Goal: Task Accomplishment & Management: Manage account settings

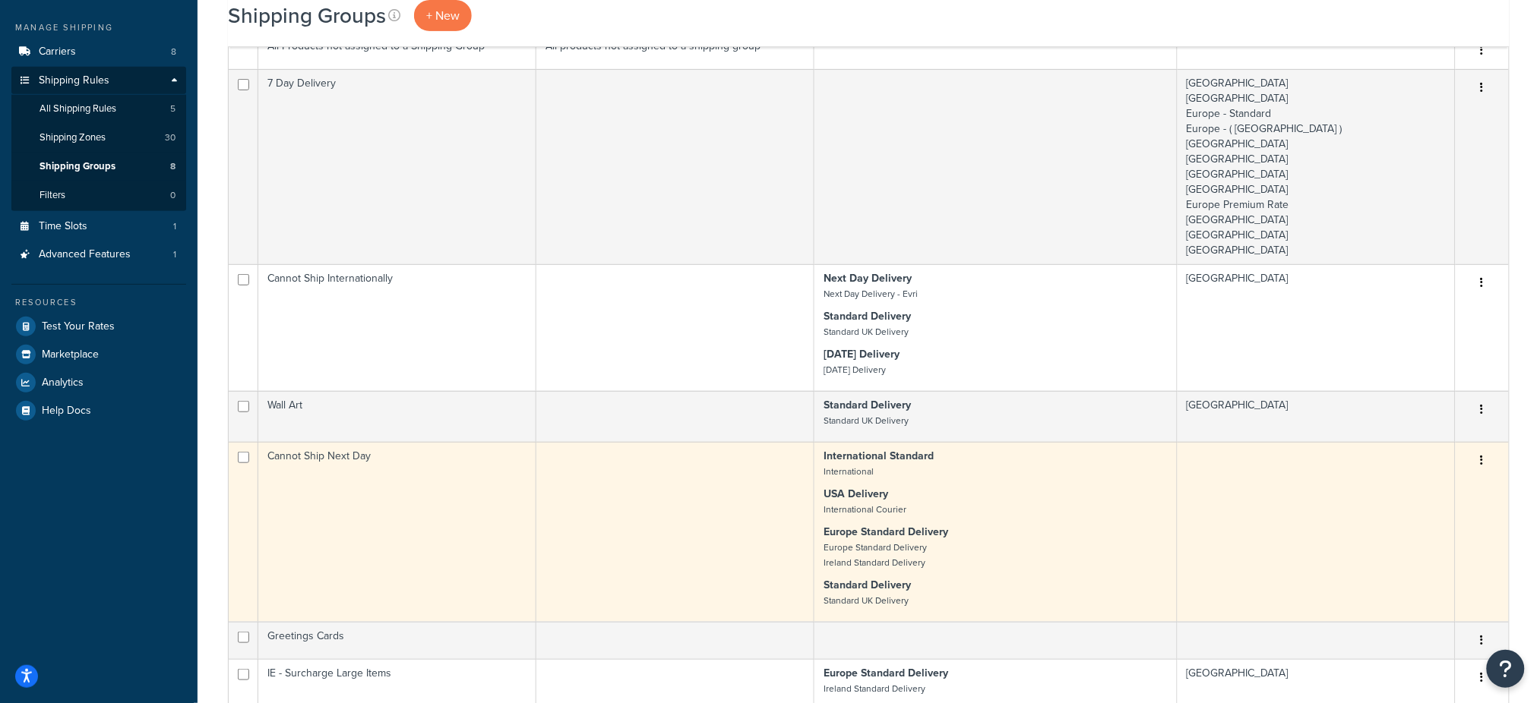
scroll to position [101, 0]
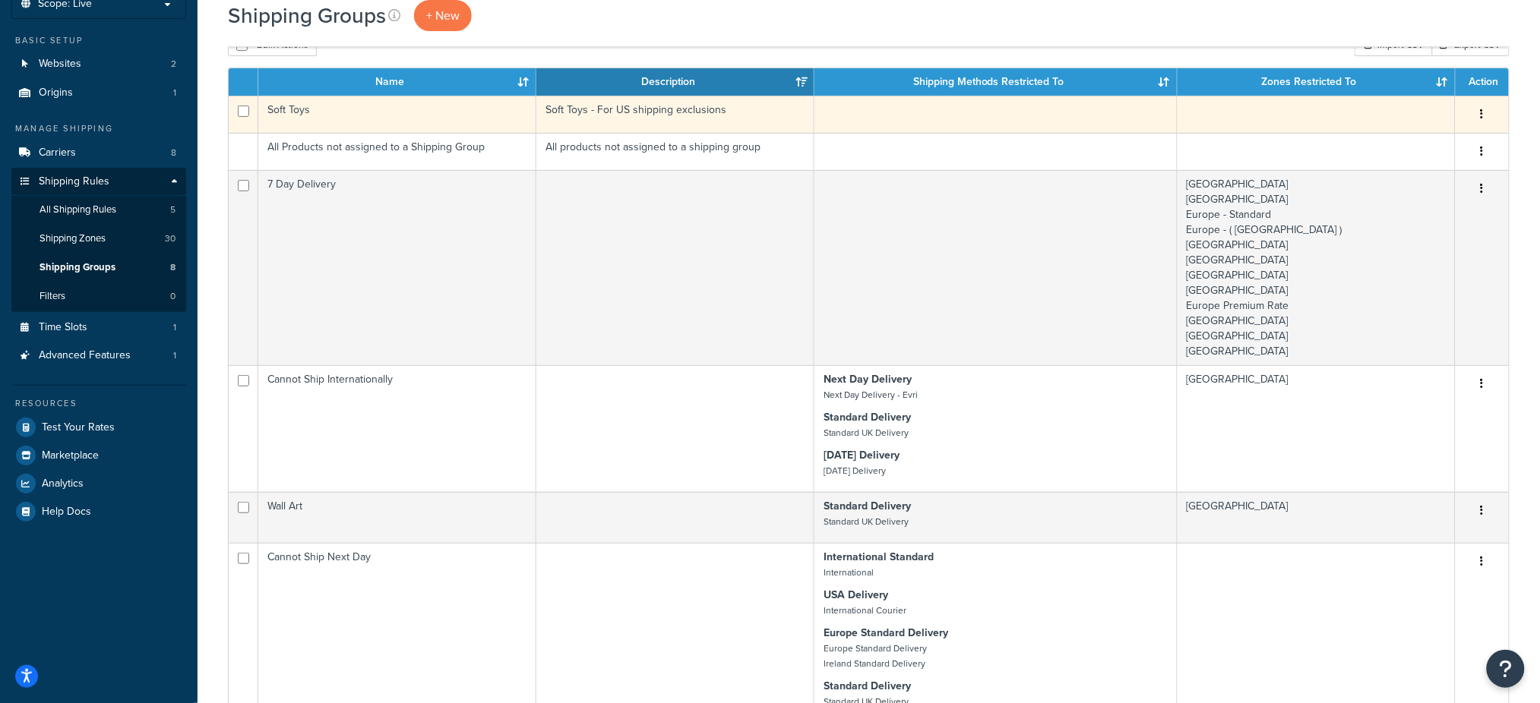
click at [374, 114] on td "Soft Toys" at bounding box center [397, 114] width 278 height 37
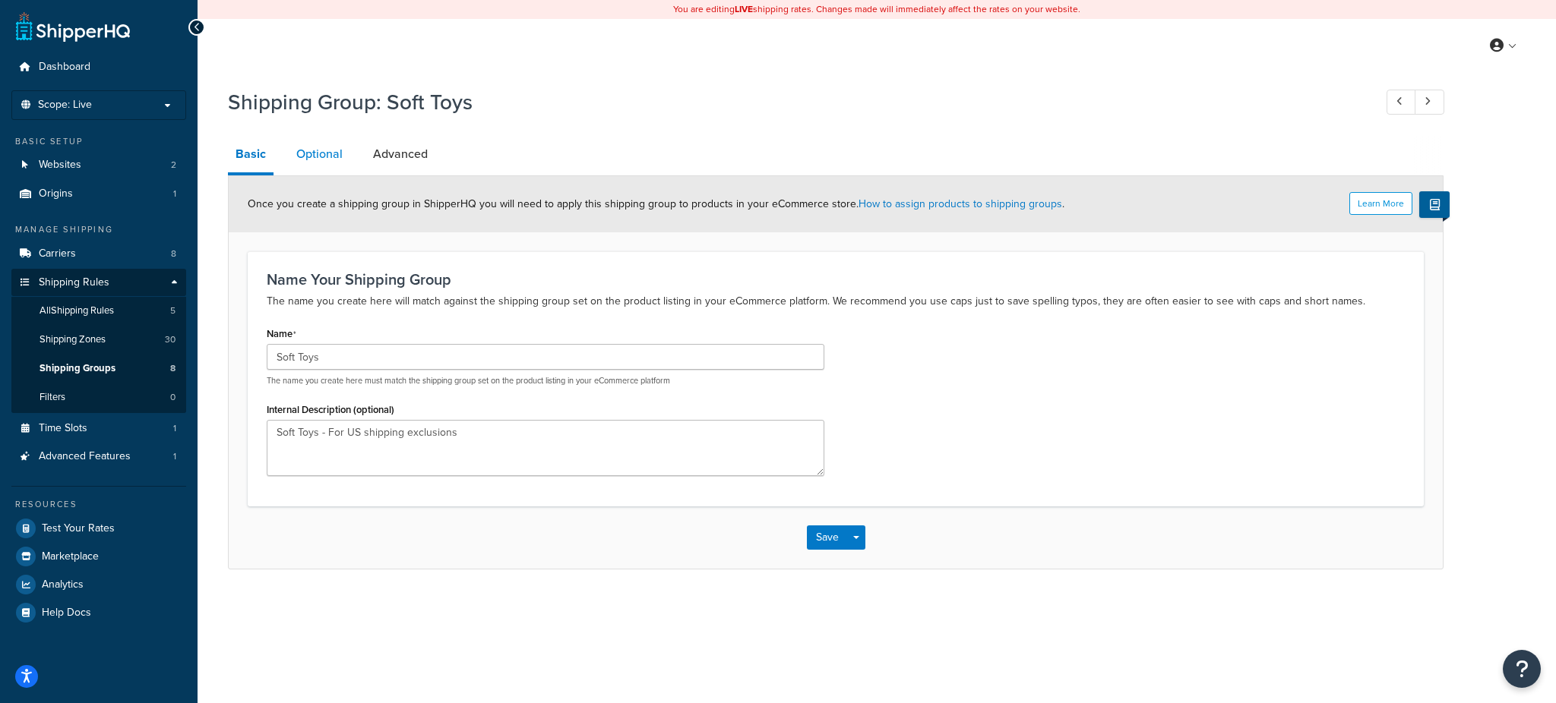
click at [334, 154] on link "Optional" at bounding box center [320, 154] width 62 height 36
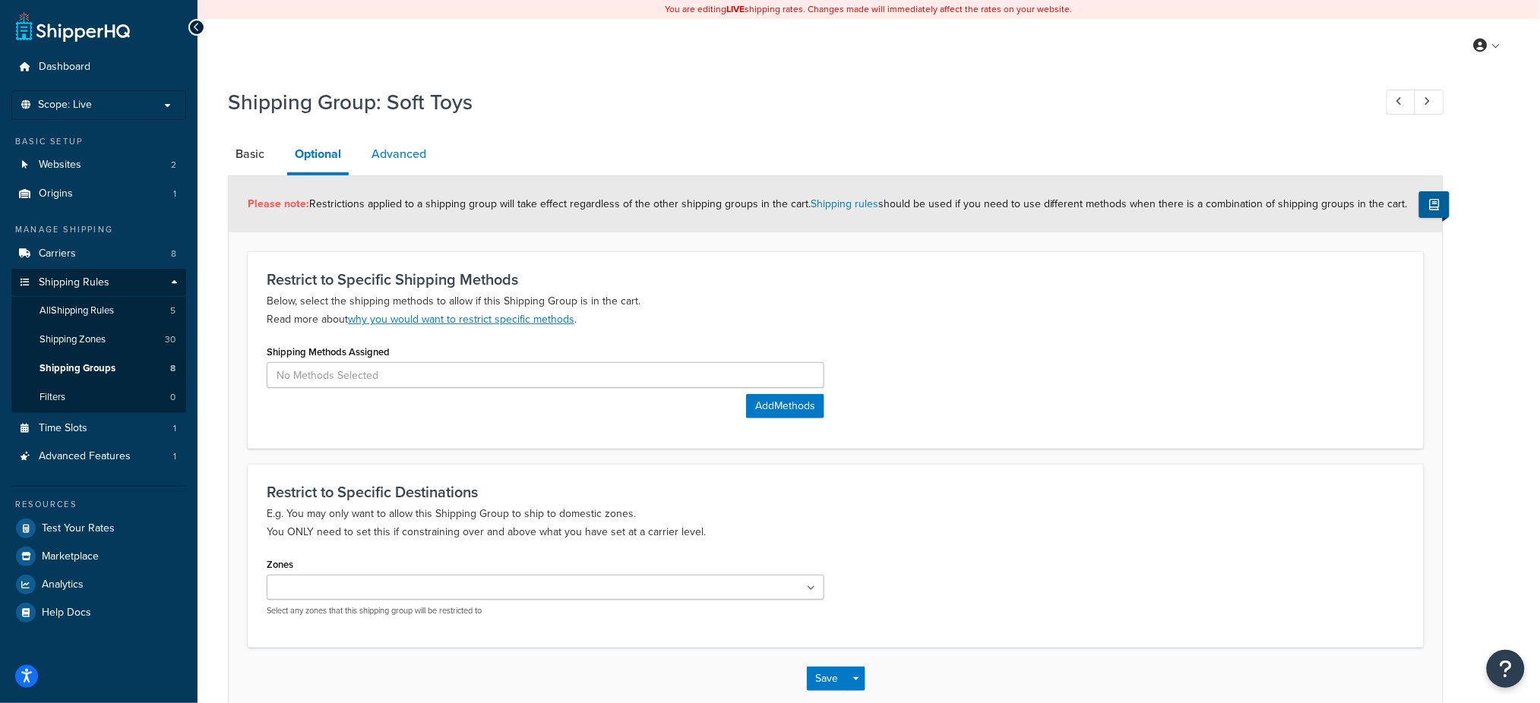
click at [389, 157] on link "Advanced" at bounding box center [399, 154] width 70 height 36
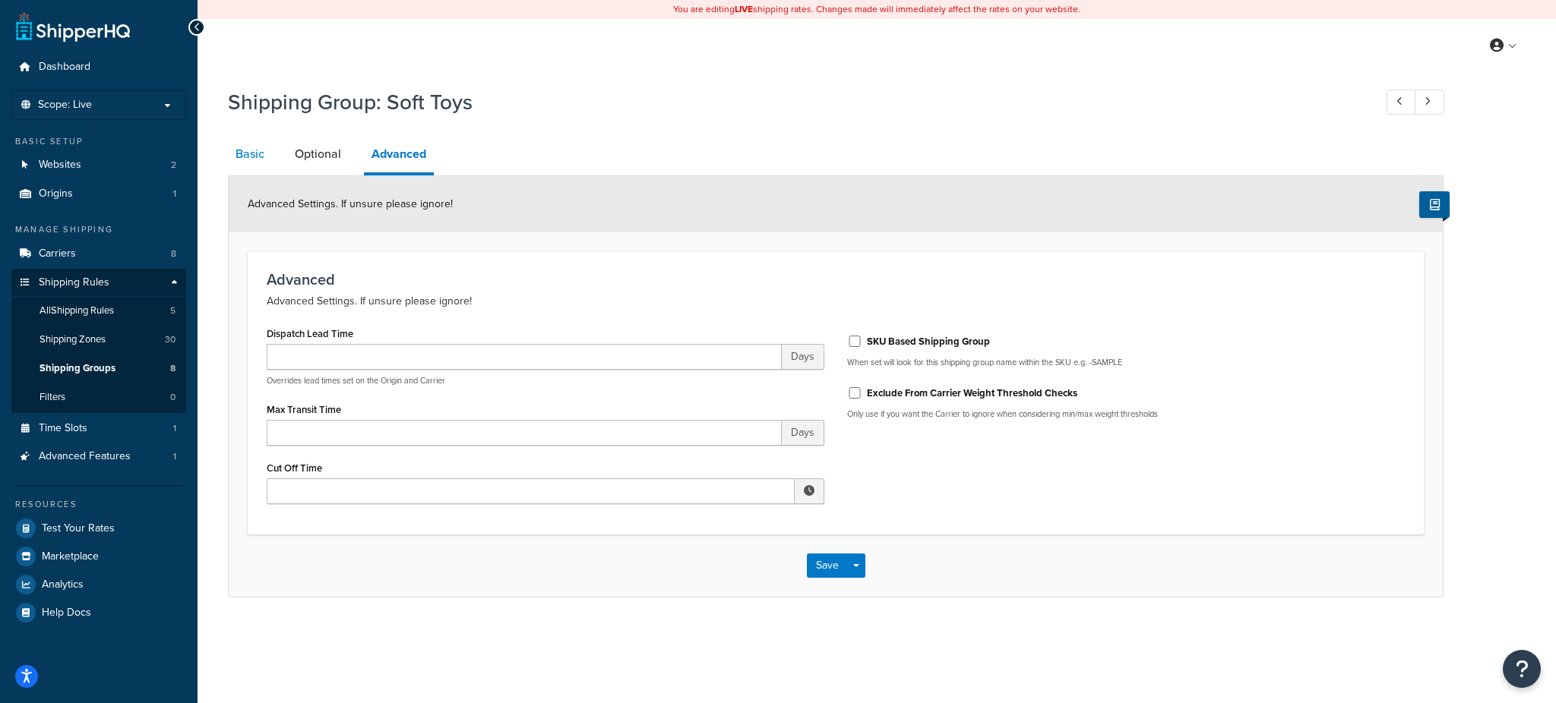
click at [248, 154] on link "Basic" at bounding box center [250, 154] width 44 height 36
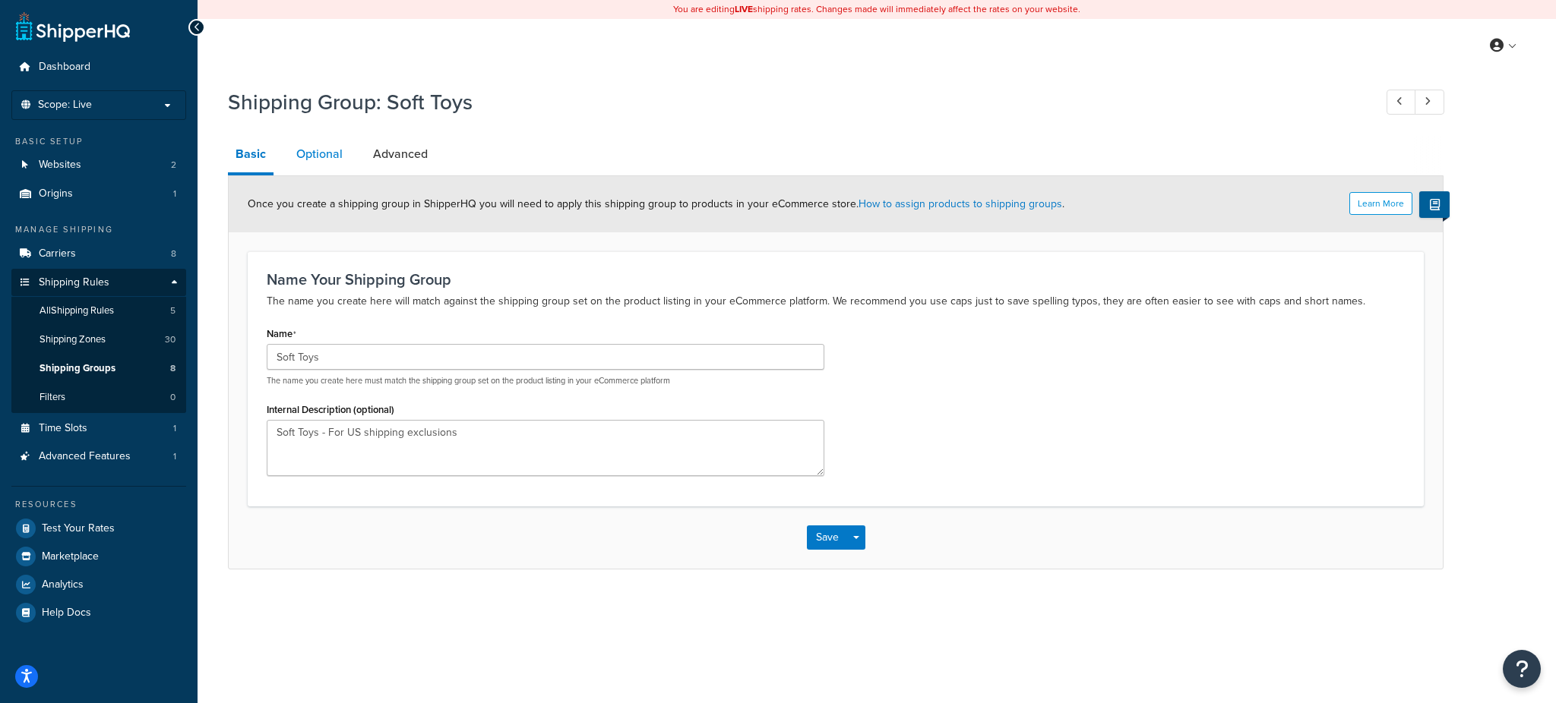
click at [321, 150] on link "Optional" at bounding box center [320, 154] width 62 height 36
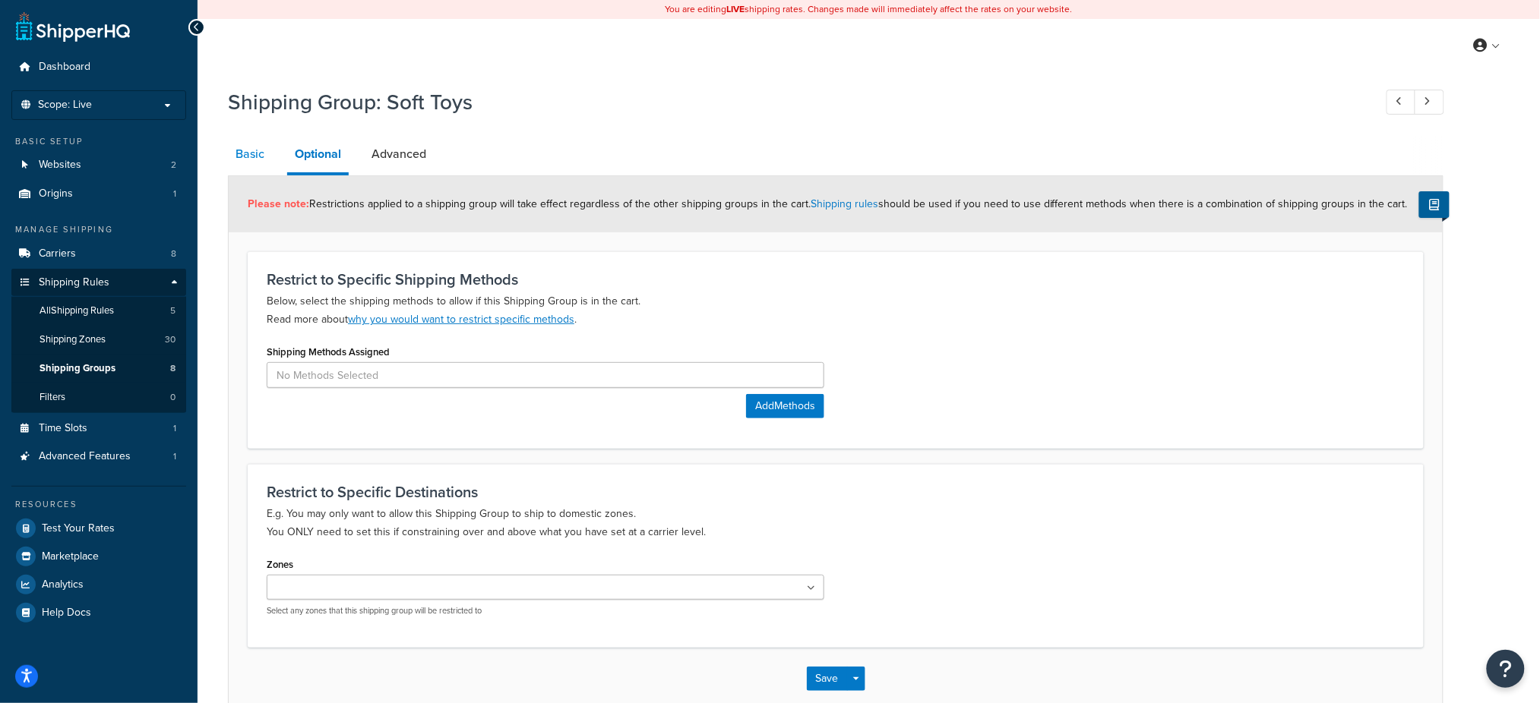
click at [261, 163] on link "Basic" at bounding box center [250, 154] width 44 height 36
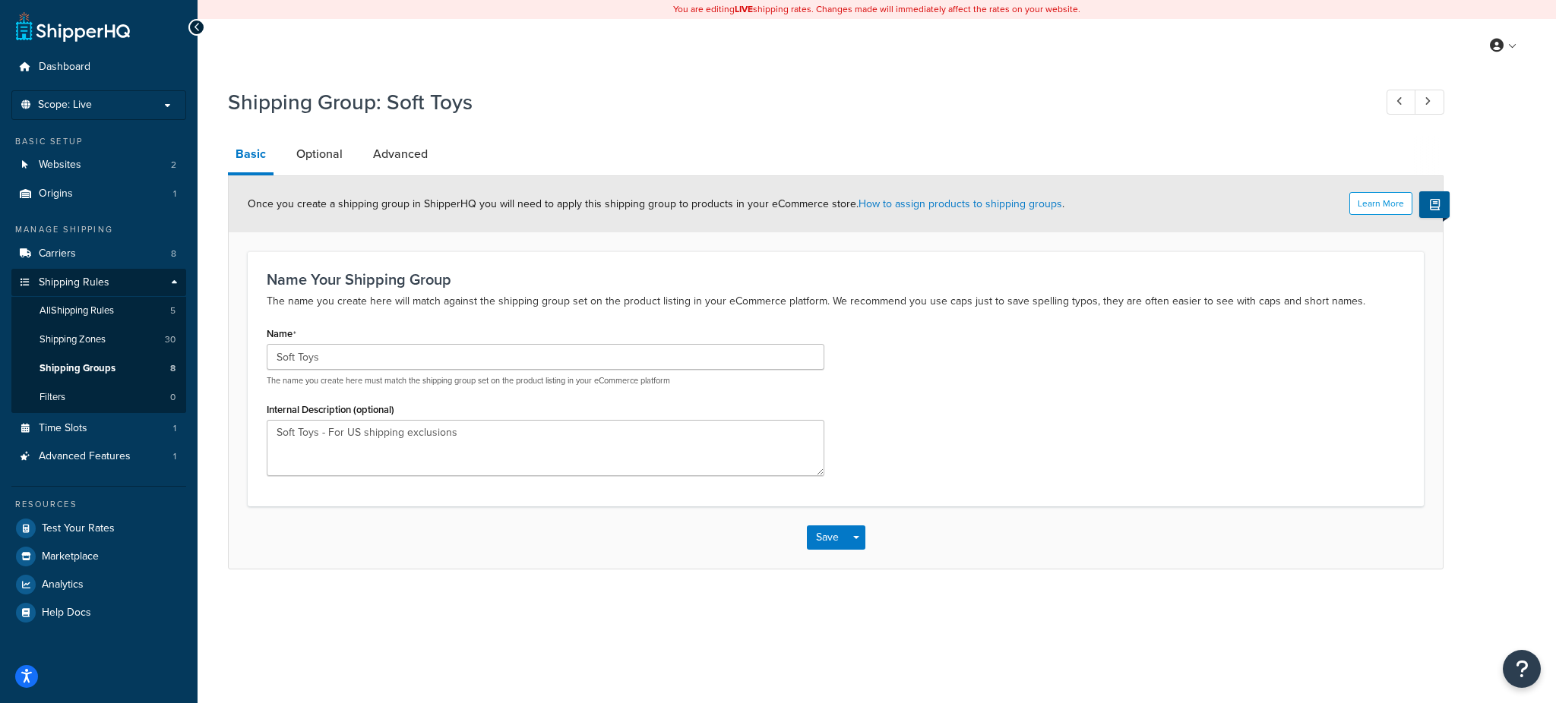
click at [247, 156] on link "Basic" at bounding box center [251, 155] width 46 height 39
click at [330, 146] on link "Optional" at bounding box center [320, 154] width 62 height 36
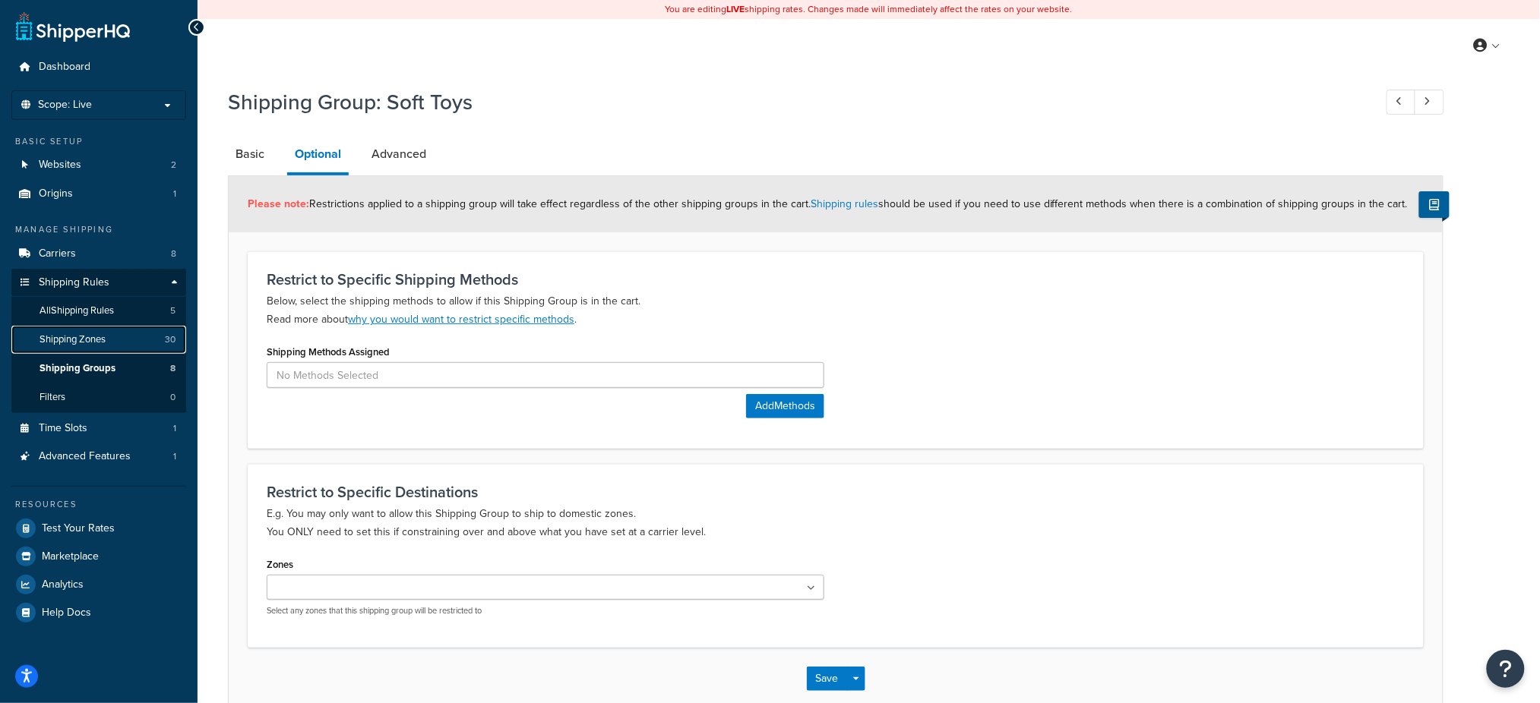
click at [81, 346] on span "Shipping Zones" at bounding box center [72, 339] width 66 height 13
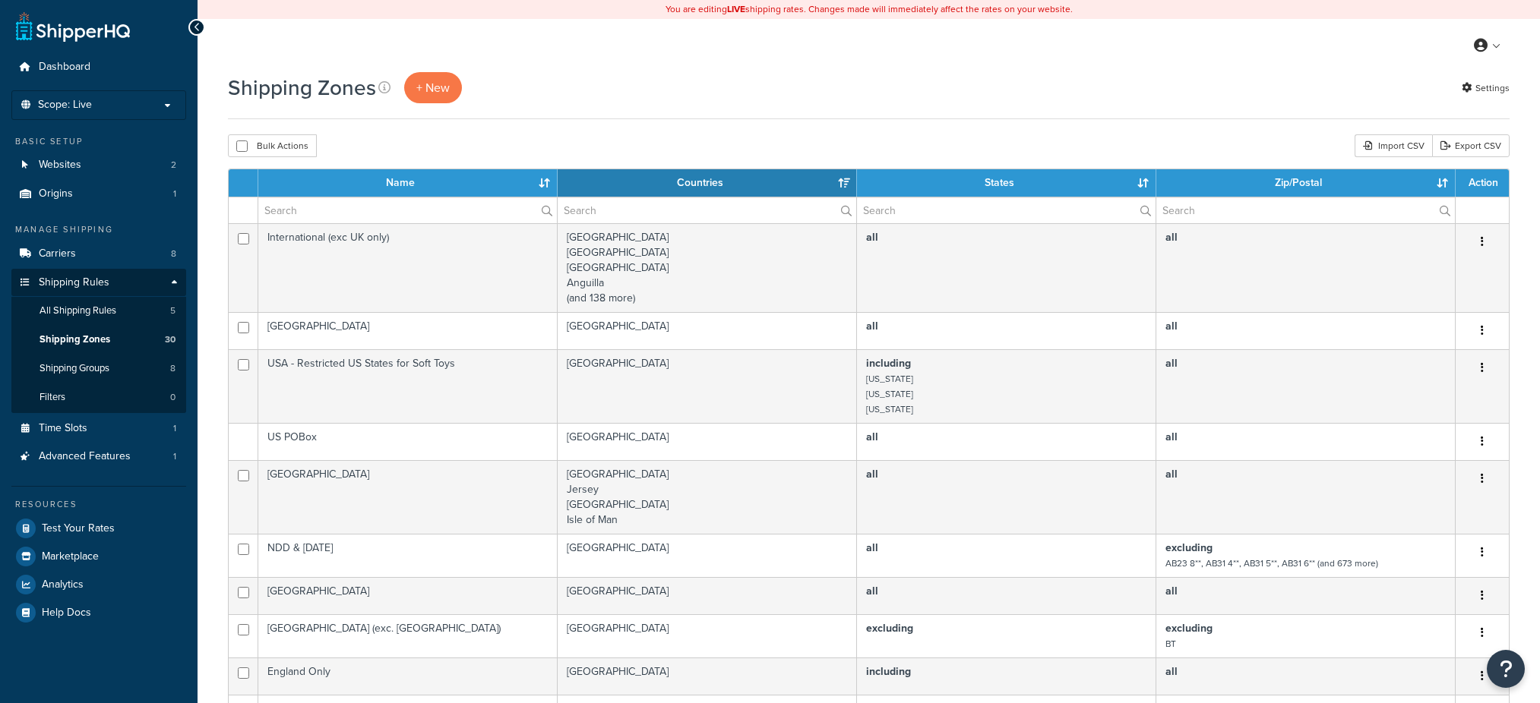
select select "15"
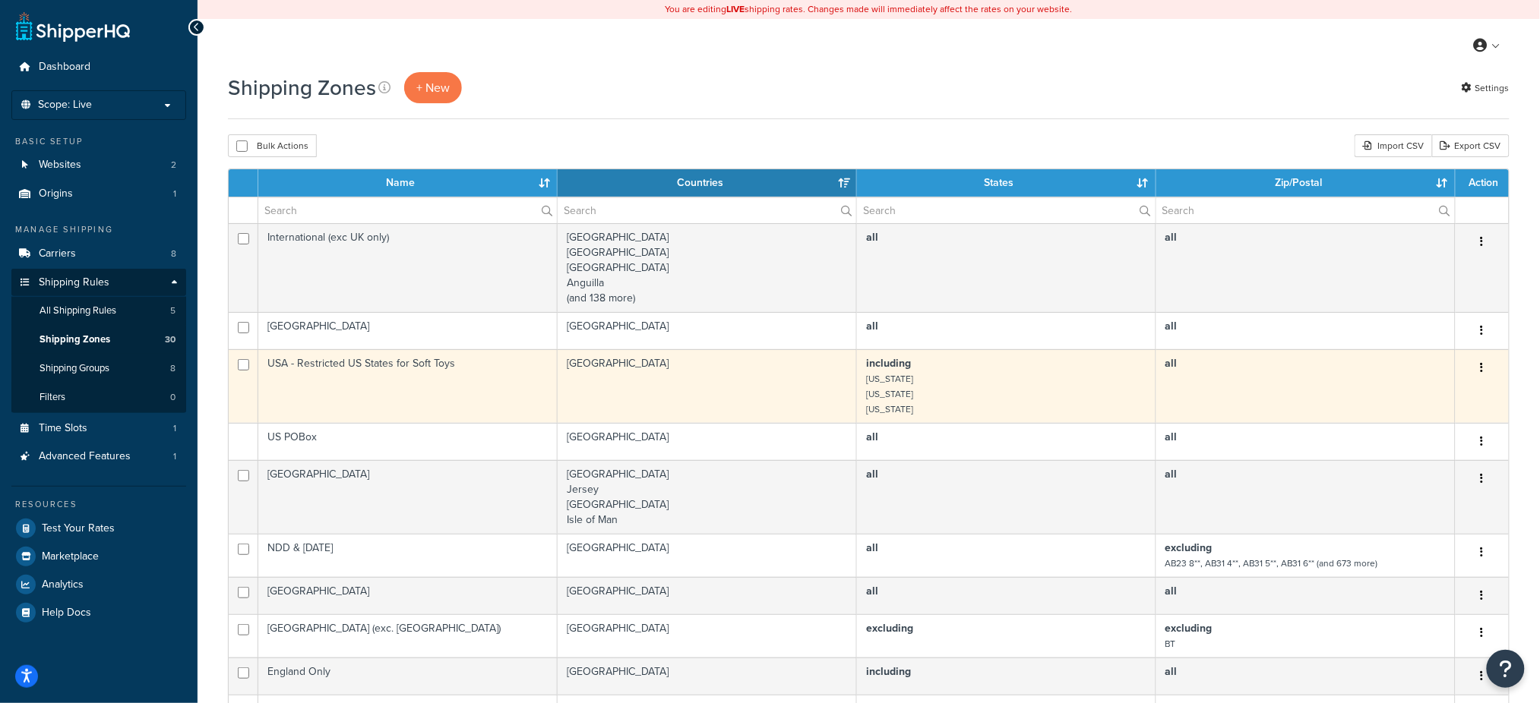
click at [902, 368] on b "including" at bounding box center [888, 363] width 45 height 16
click at [877, 362] on b "including" at bounding box center [888, 363] width 45 height 16
click at [885, 384] on small "Massachusetts" at bounding box center [889, 379] width 47 height 14
click at [1485, 369] on button "button" at bounding box center [1481, 368] width 21 height 24
click at [1420, 396] on link "Edit" at bounding box center [1421, 399] width 120 height 31
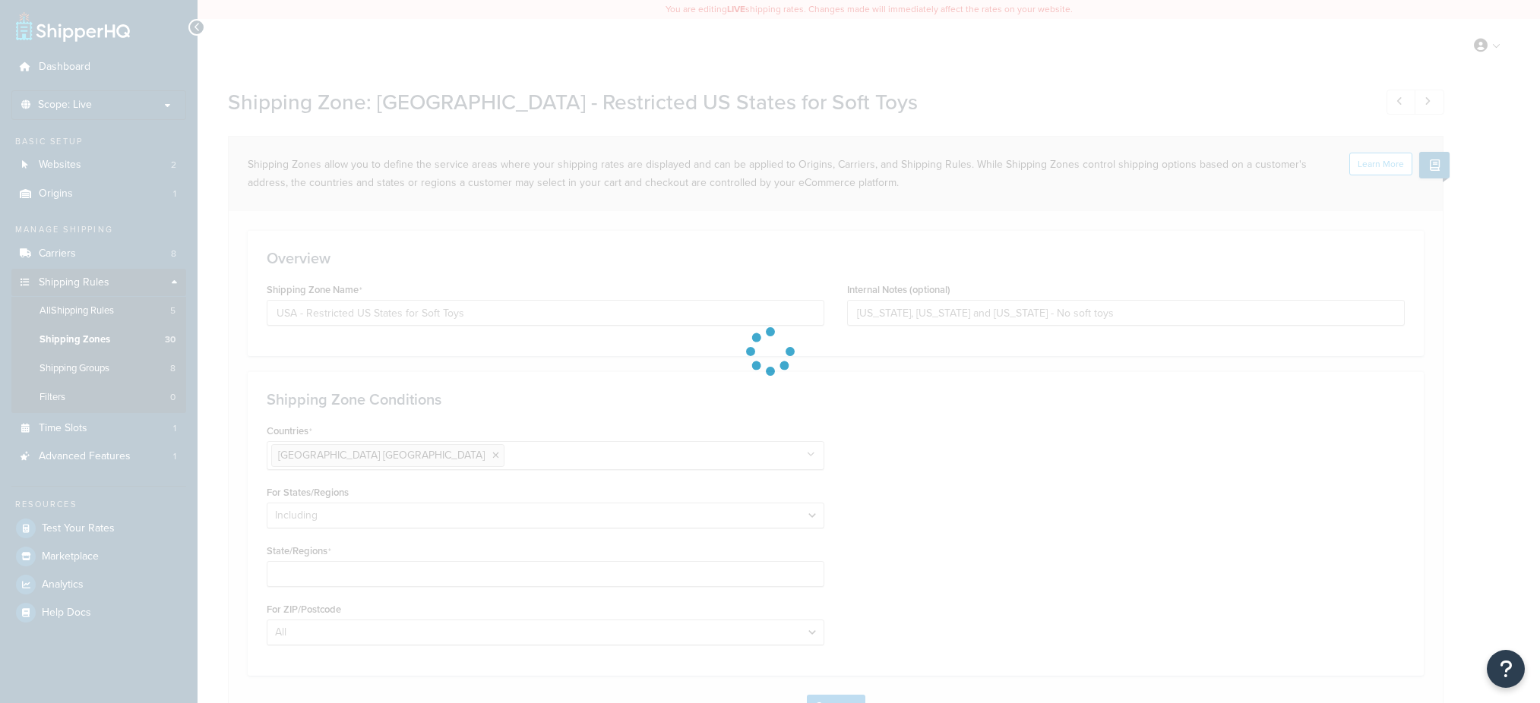
select select "including"
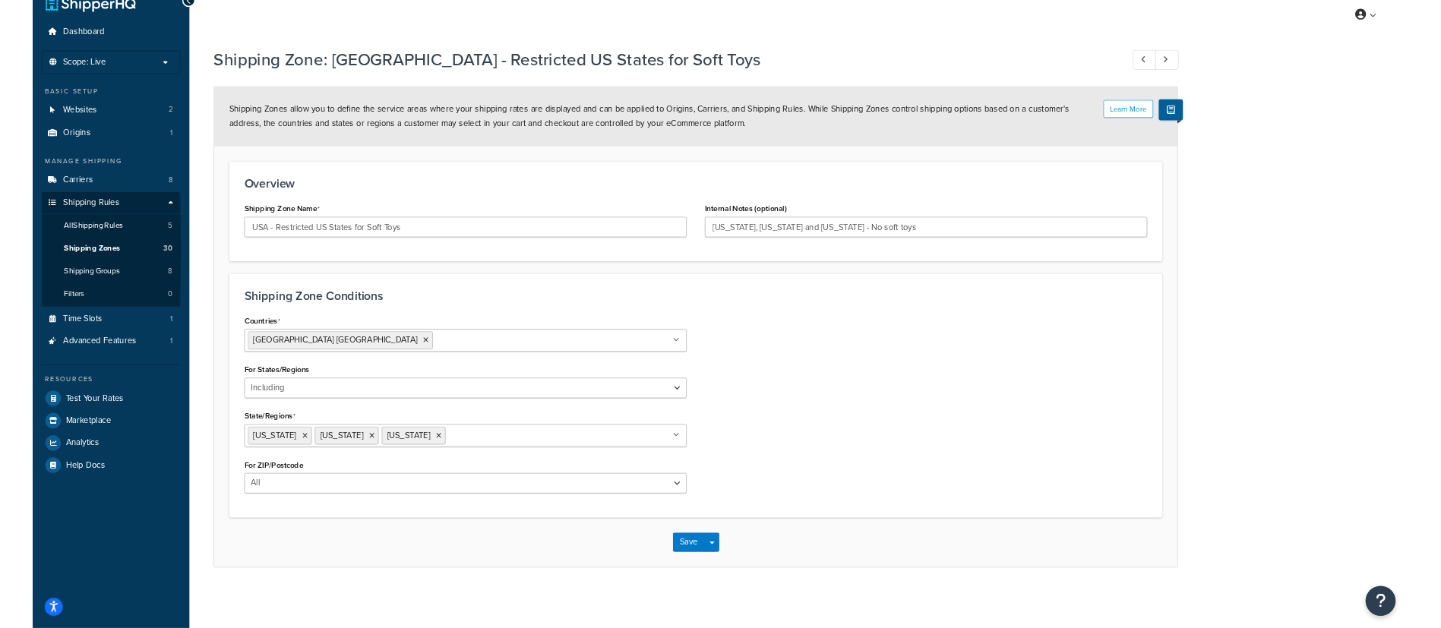
scroll to position [26, 0]
